Goal: Task Accomplishment & Management: Use online tool/utility

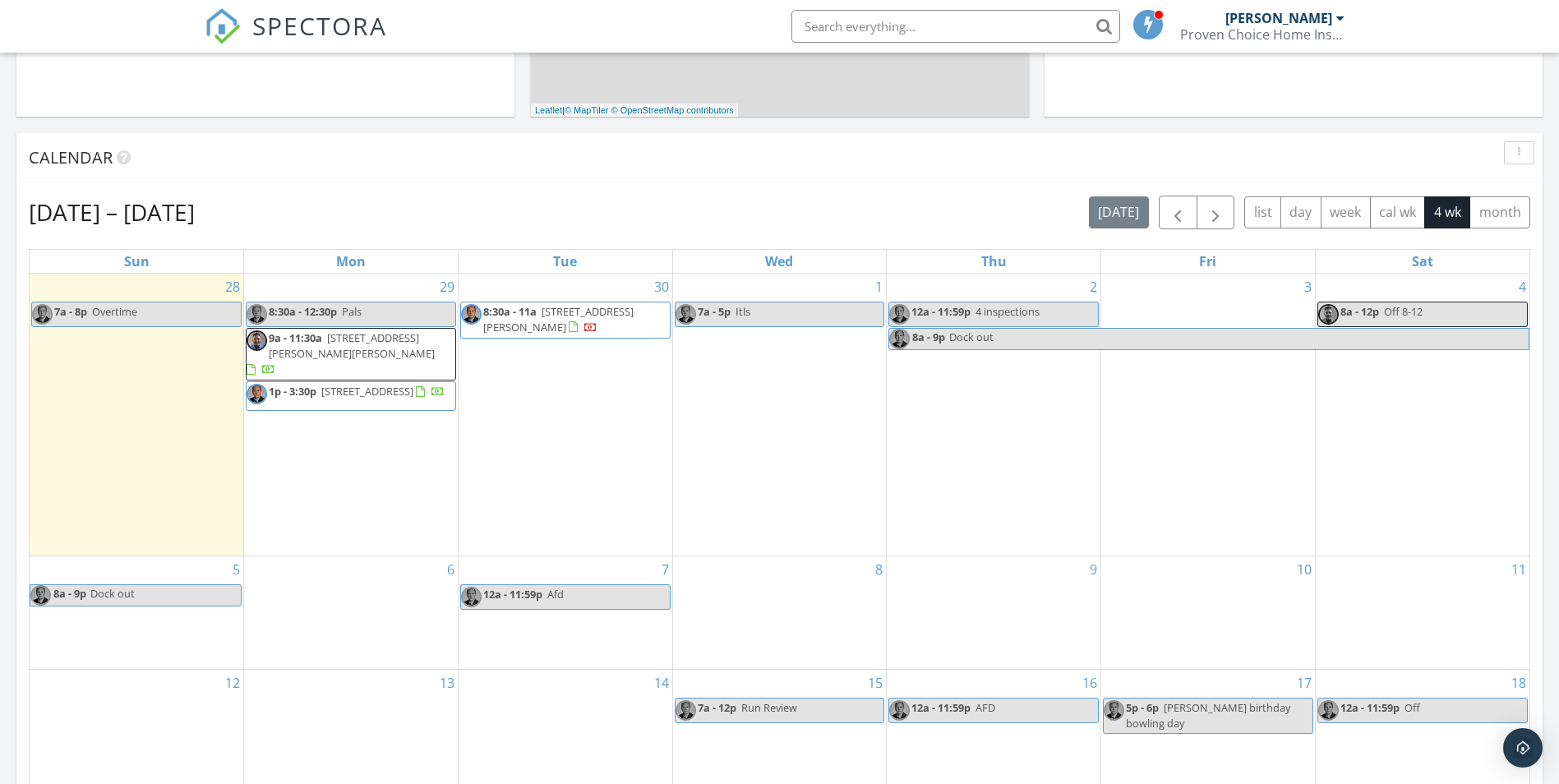
scroll to position [739, 0]
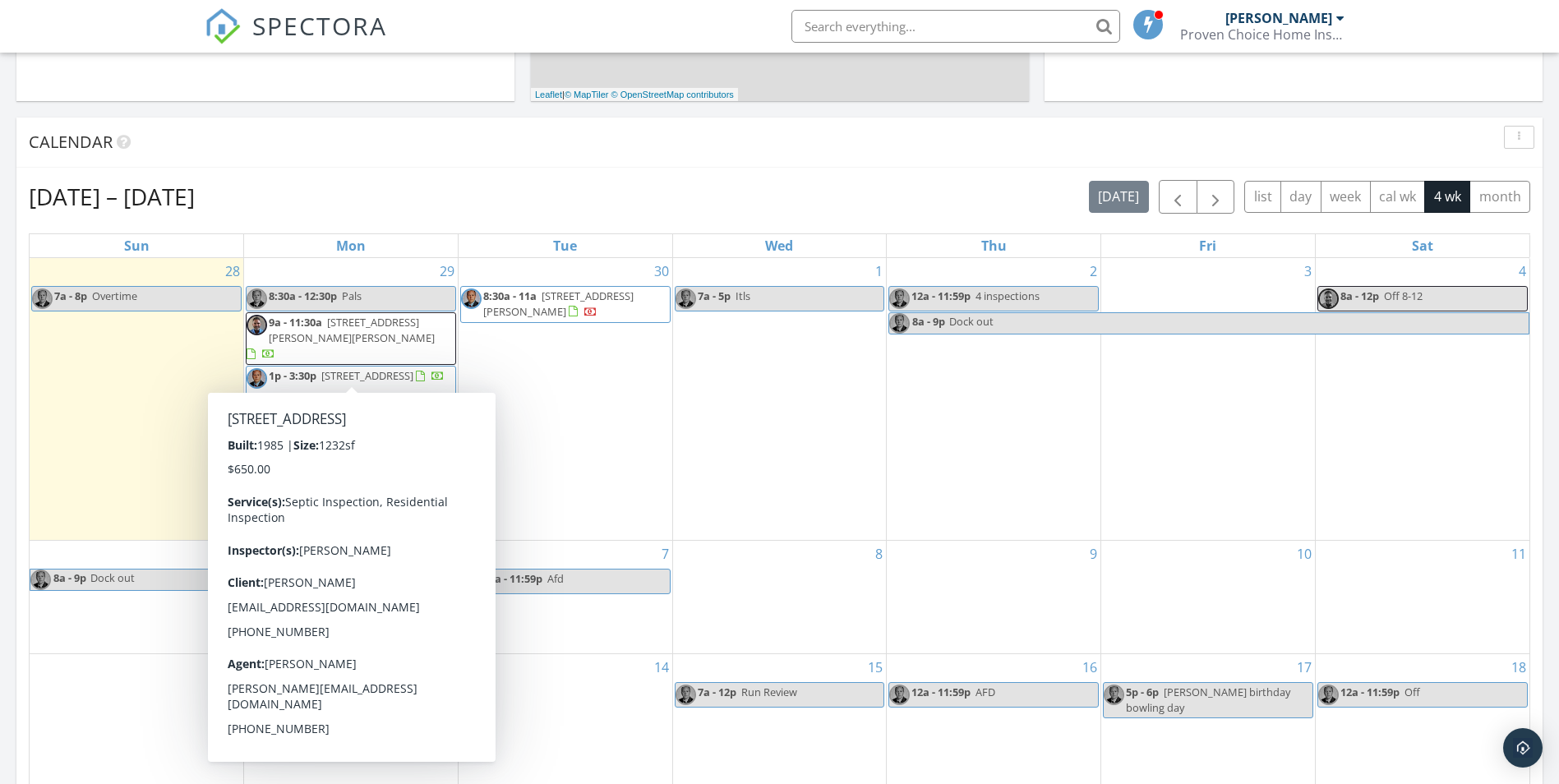
click at [392, 368] on span "4404 Hattrick Rd, Rootstown 44272" at bounding box center [367, 376] width 92 height 15
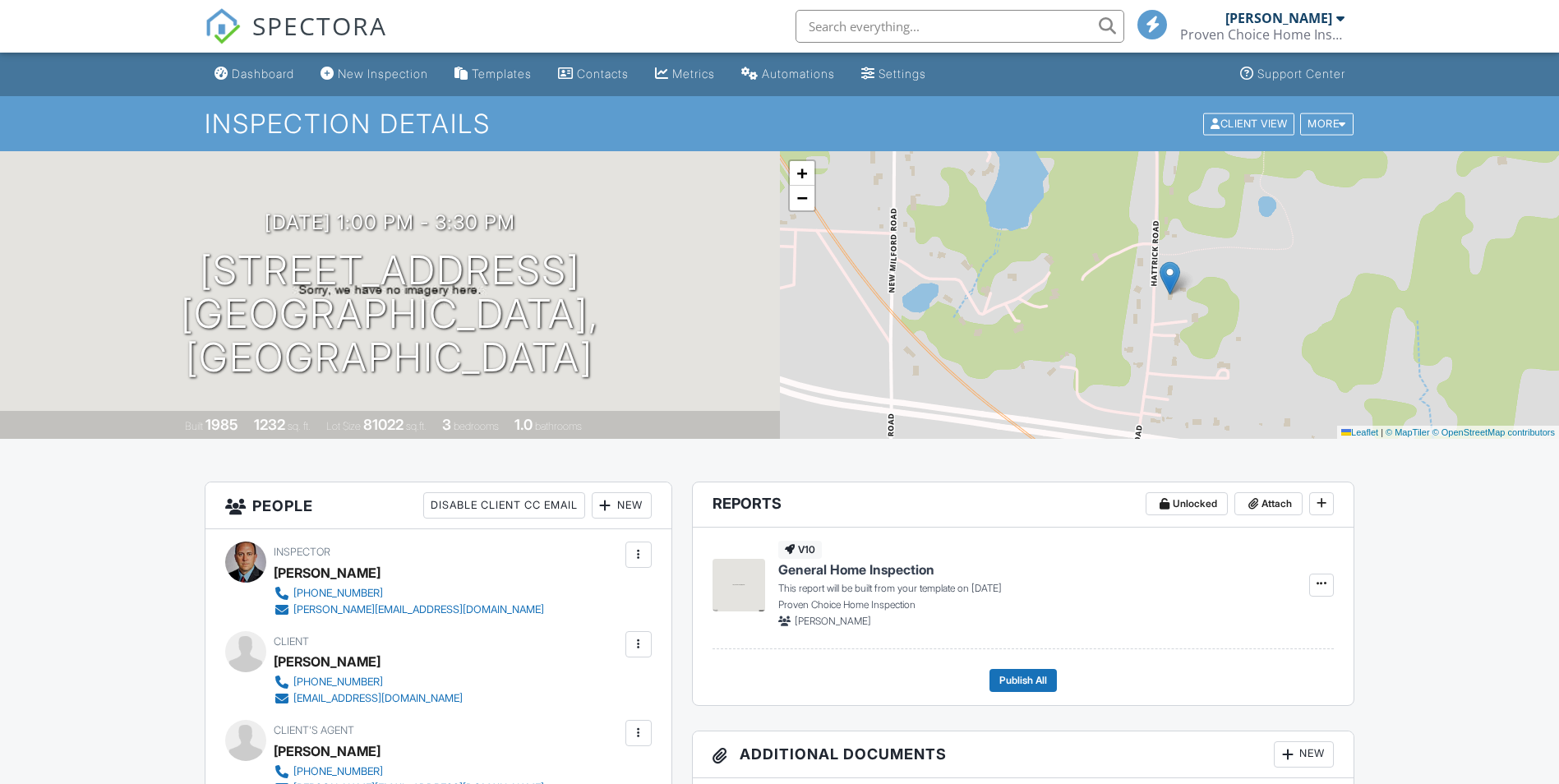
click at [608, 502] on div at bounding box center [606, 506] width 16 height 16
click at [639, 545] on li "Inspector" at bounding box center [681, 555] width 162 height 41
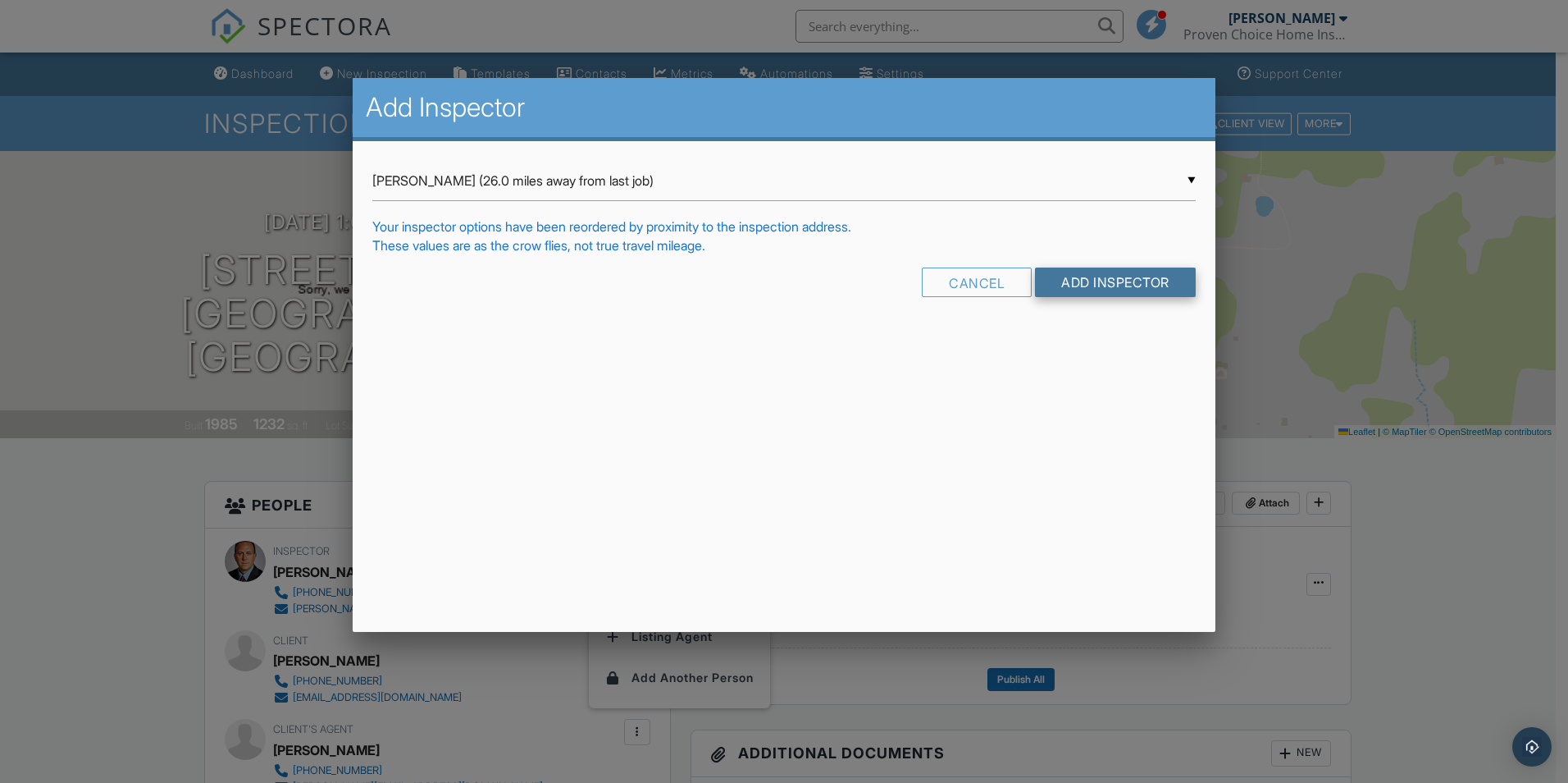
click at [1118, 292] on input "Add Inspector" at bounding box center [1115, 282] width 161 height 30
